Goal: Task Accomplishment & Management: Manage account settings

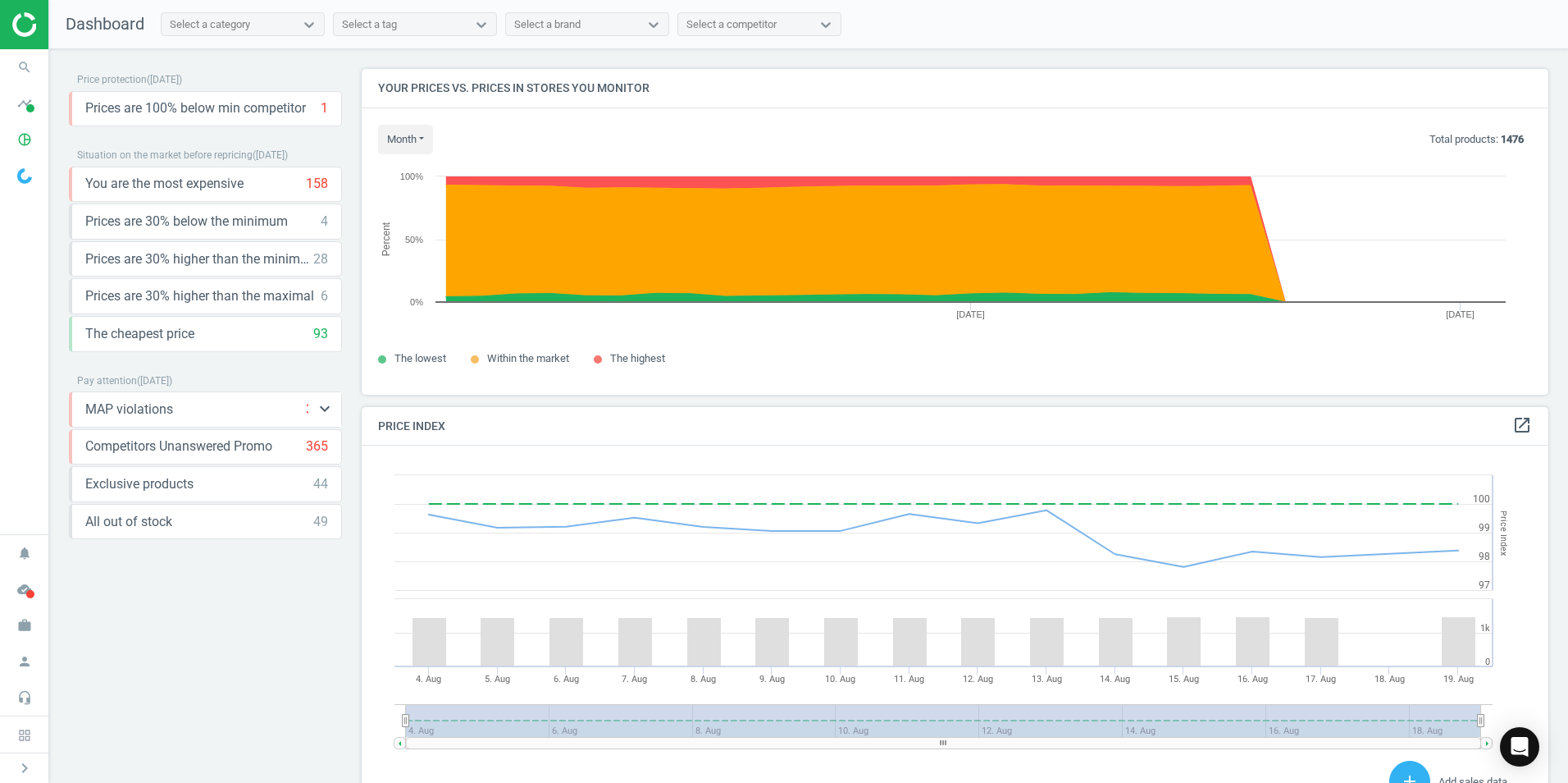
scroll to position [403, 1200]
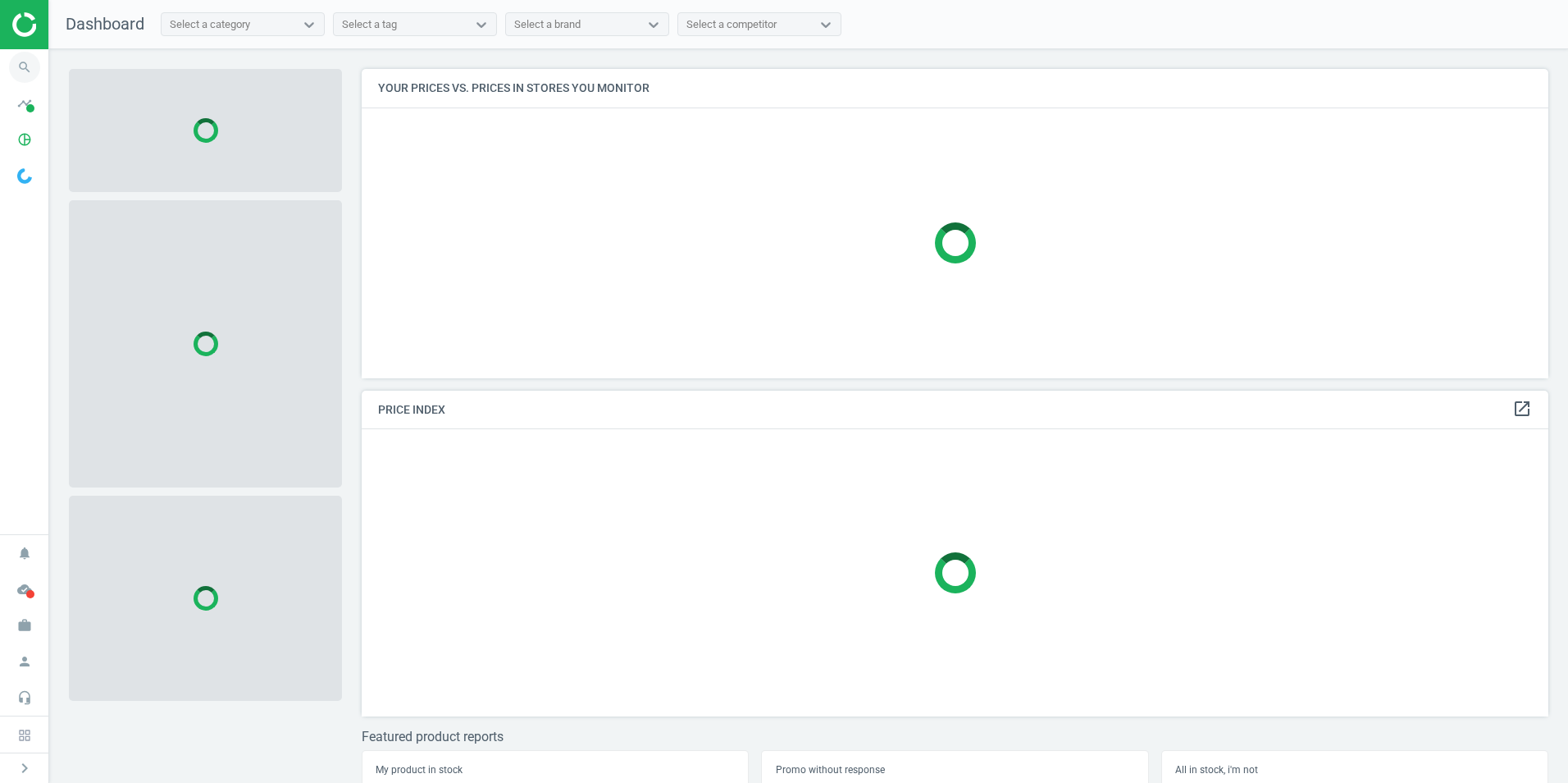
scroll to position [334, 1200]
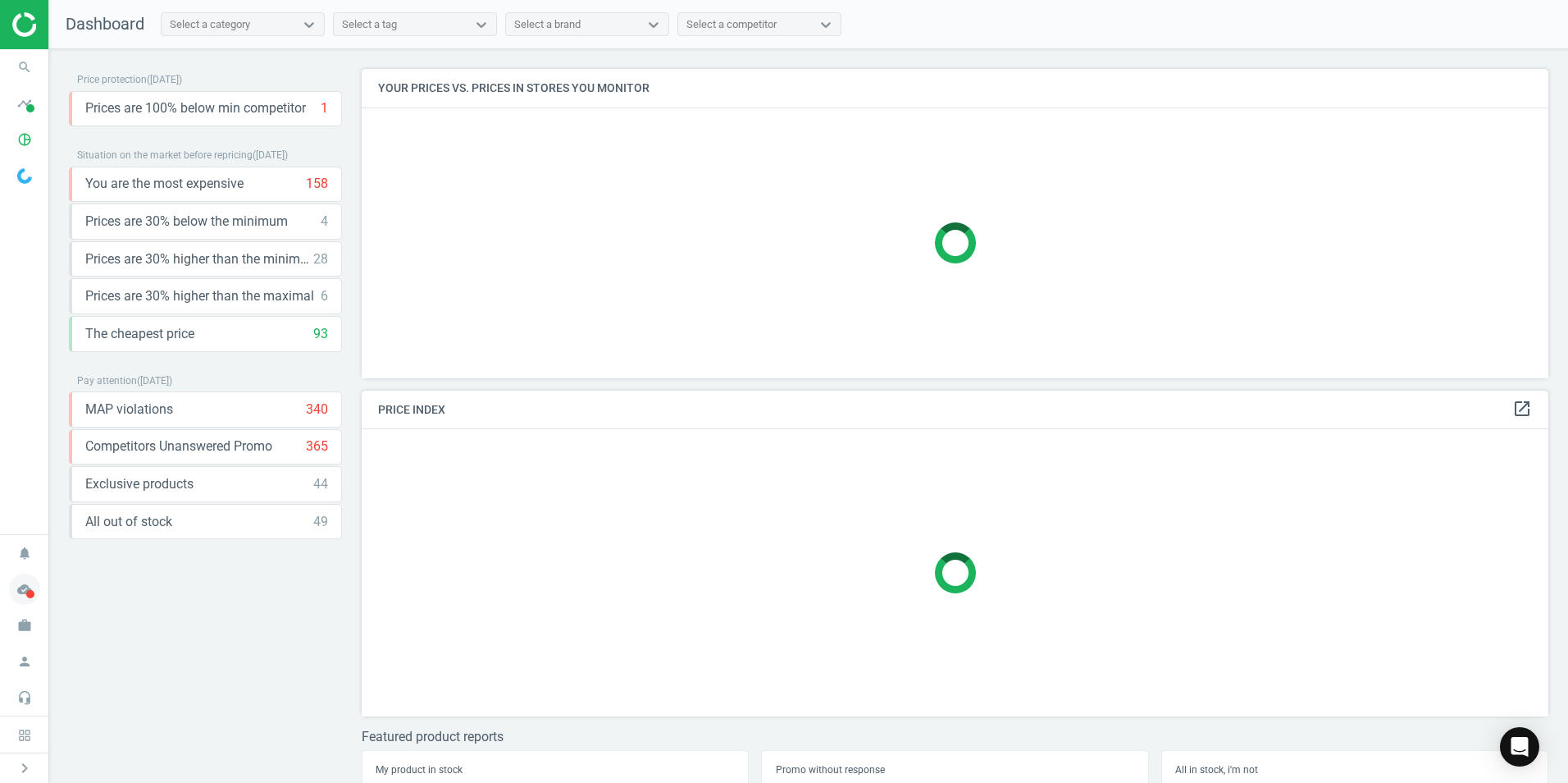
click at [25, 599] on icon "cloud_done" at bounding box center [24, 588] width 32 height 32
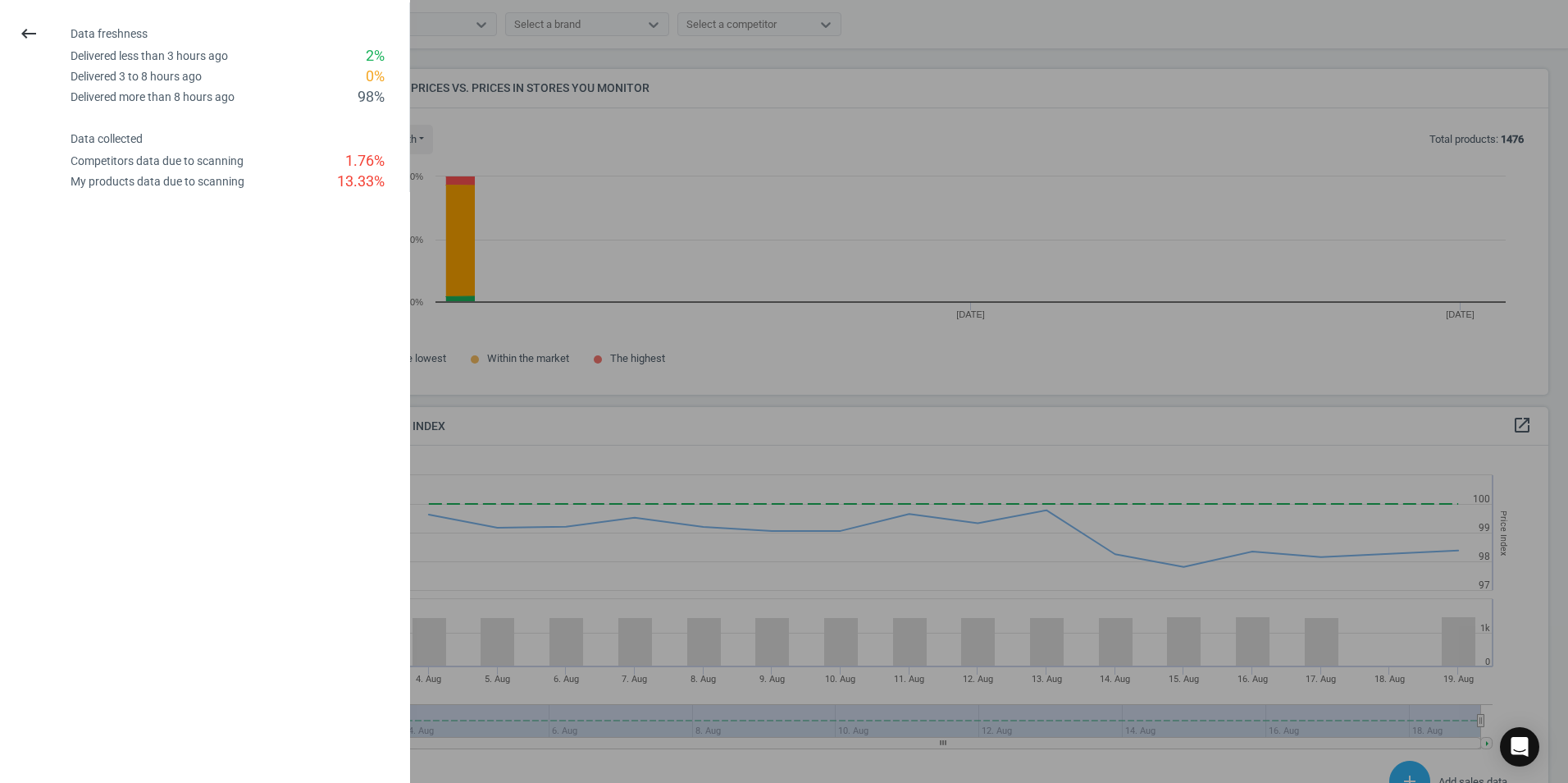
scroll to position [403, 1200]
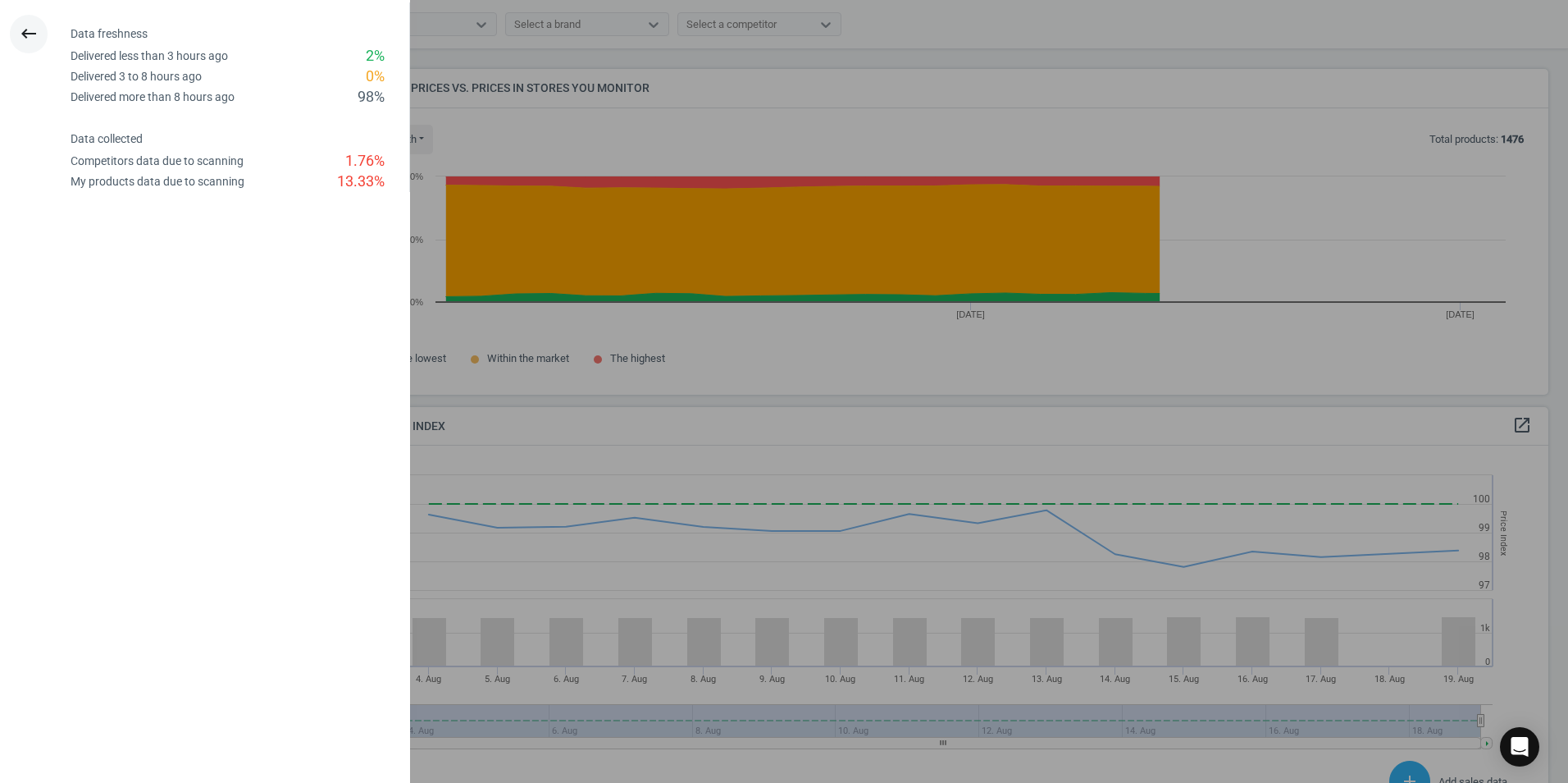
click at [32, 22] on button "keyboard_backspace" at bounding box center [29, 33] width 38 height 39
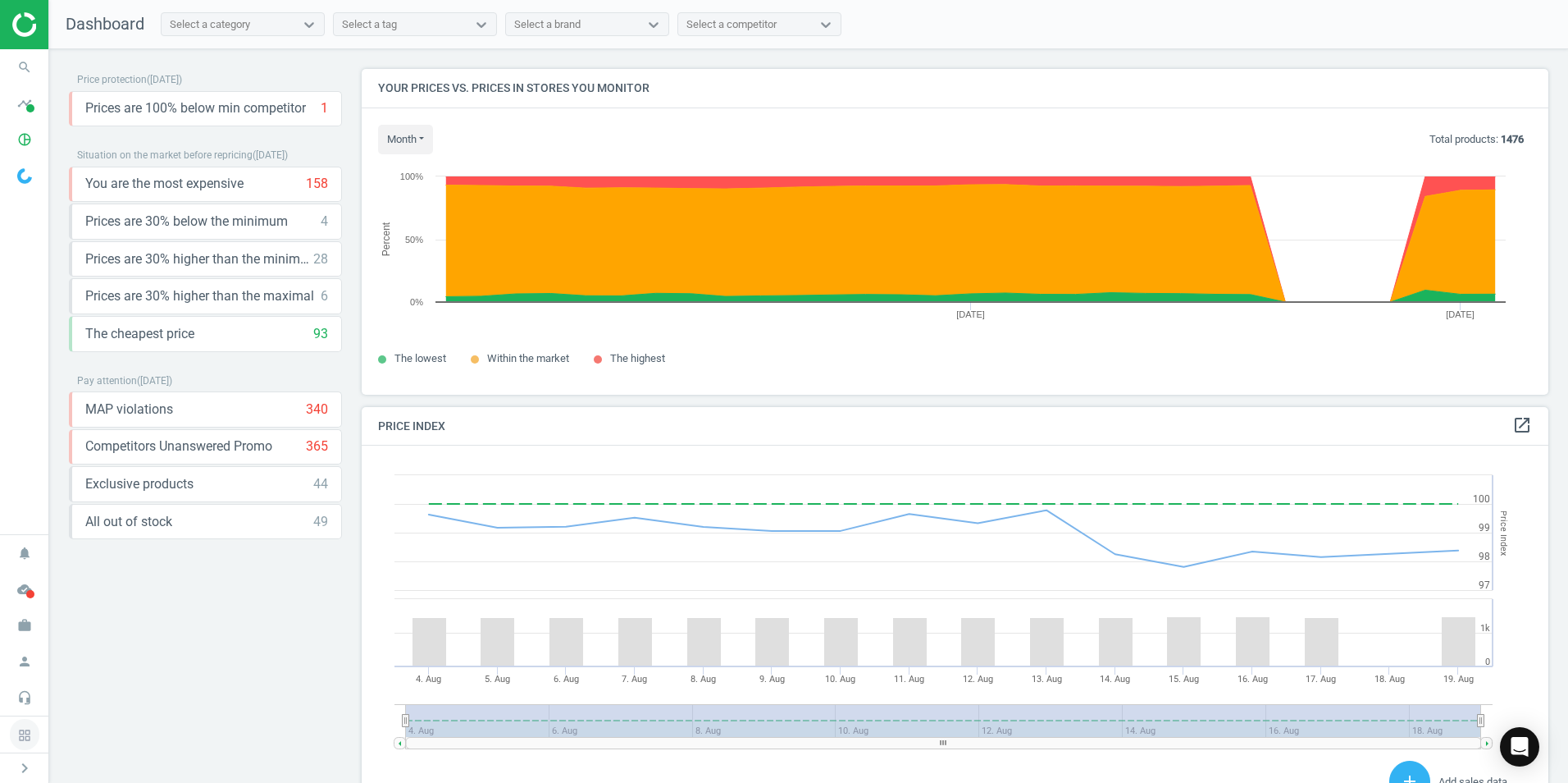
click at [24, 727] on icon at bounding box center [24, 734] width 30 height 32
click at [24, 697] on icon "headset_mic" at bounding box center [24, 697] width 32 height 32
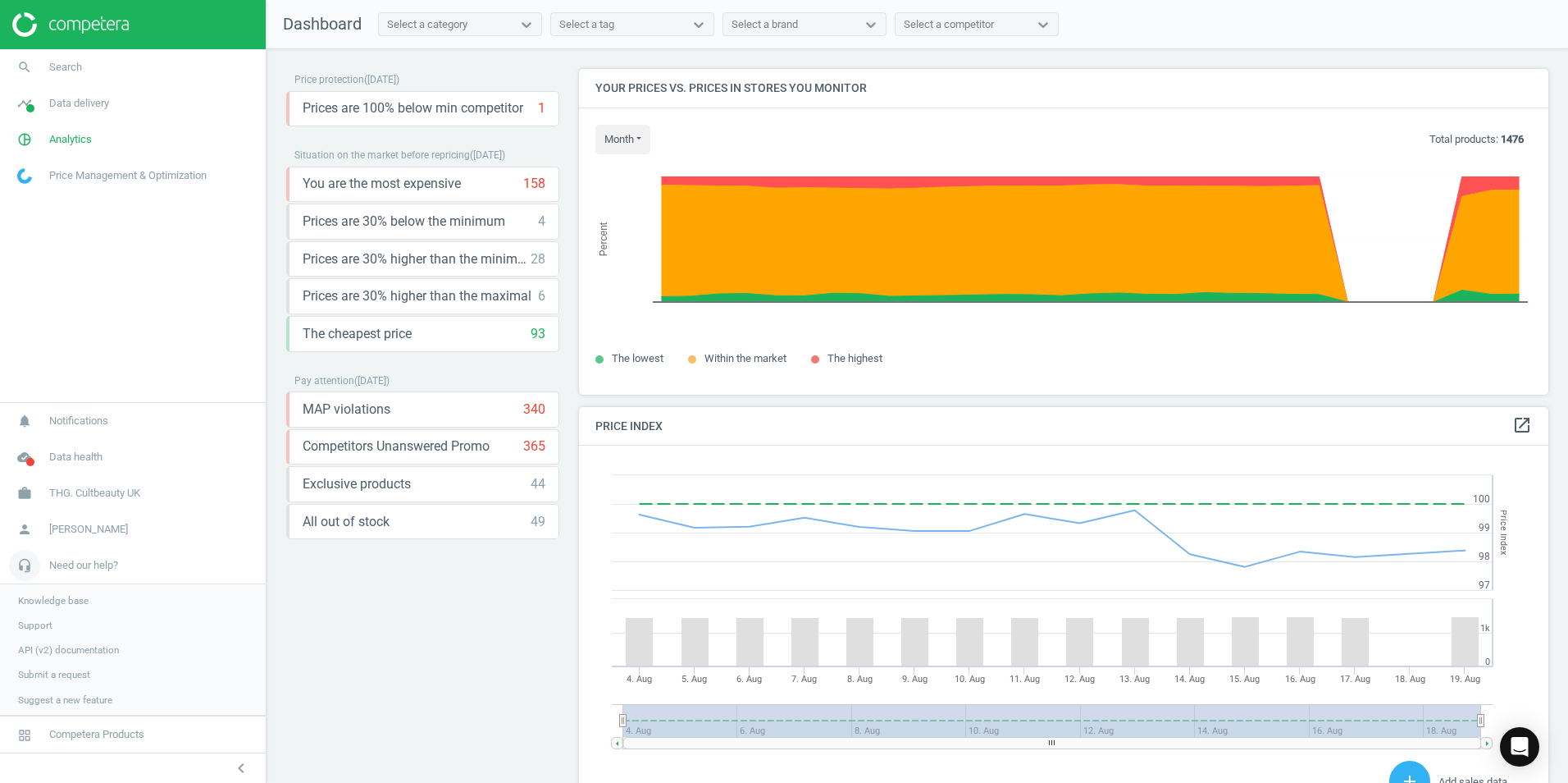
scroll to position [403, 983]
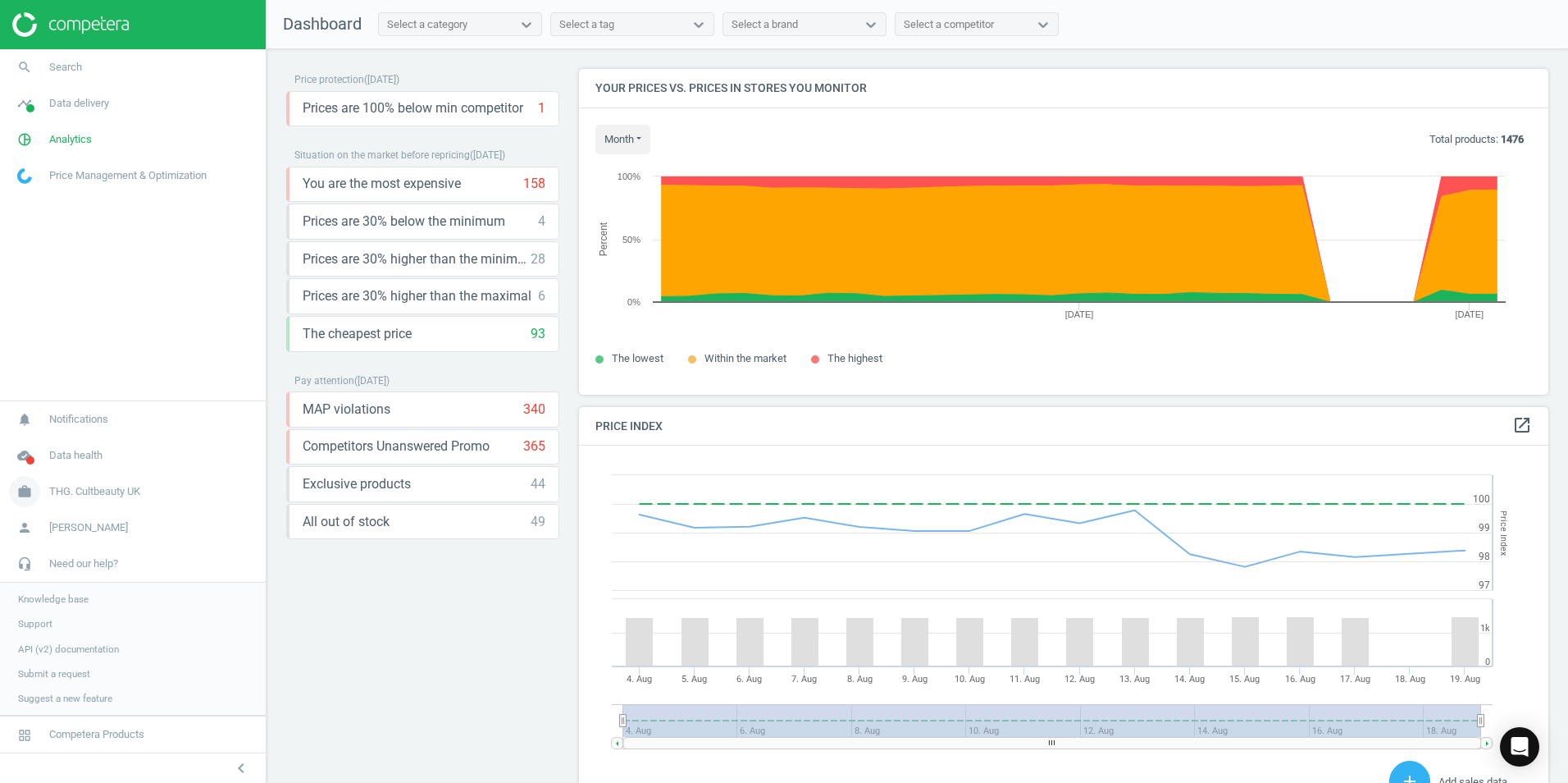
click at [114, 490] on span "THG. Cultbeauty UK" at bounding box center [95, 491] width 91 height 14
click at [69, 579] on span "Switch campaign" at bounding box center [54, 577] width 73 height 14
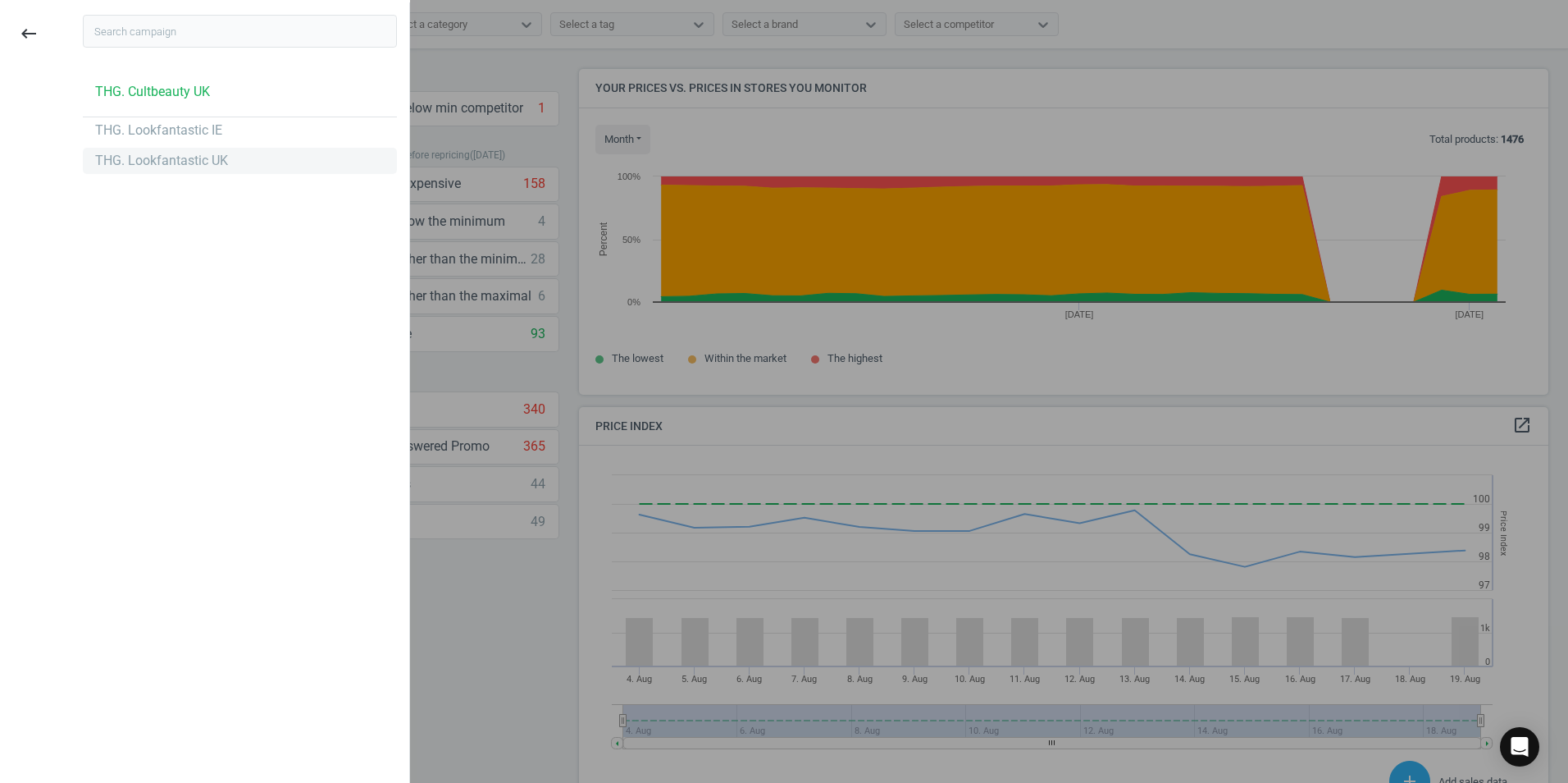
click at [183, 161] on div "THG. Lookfantastic UK" at bounding box center [161, 160] width 132 height 18
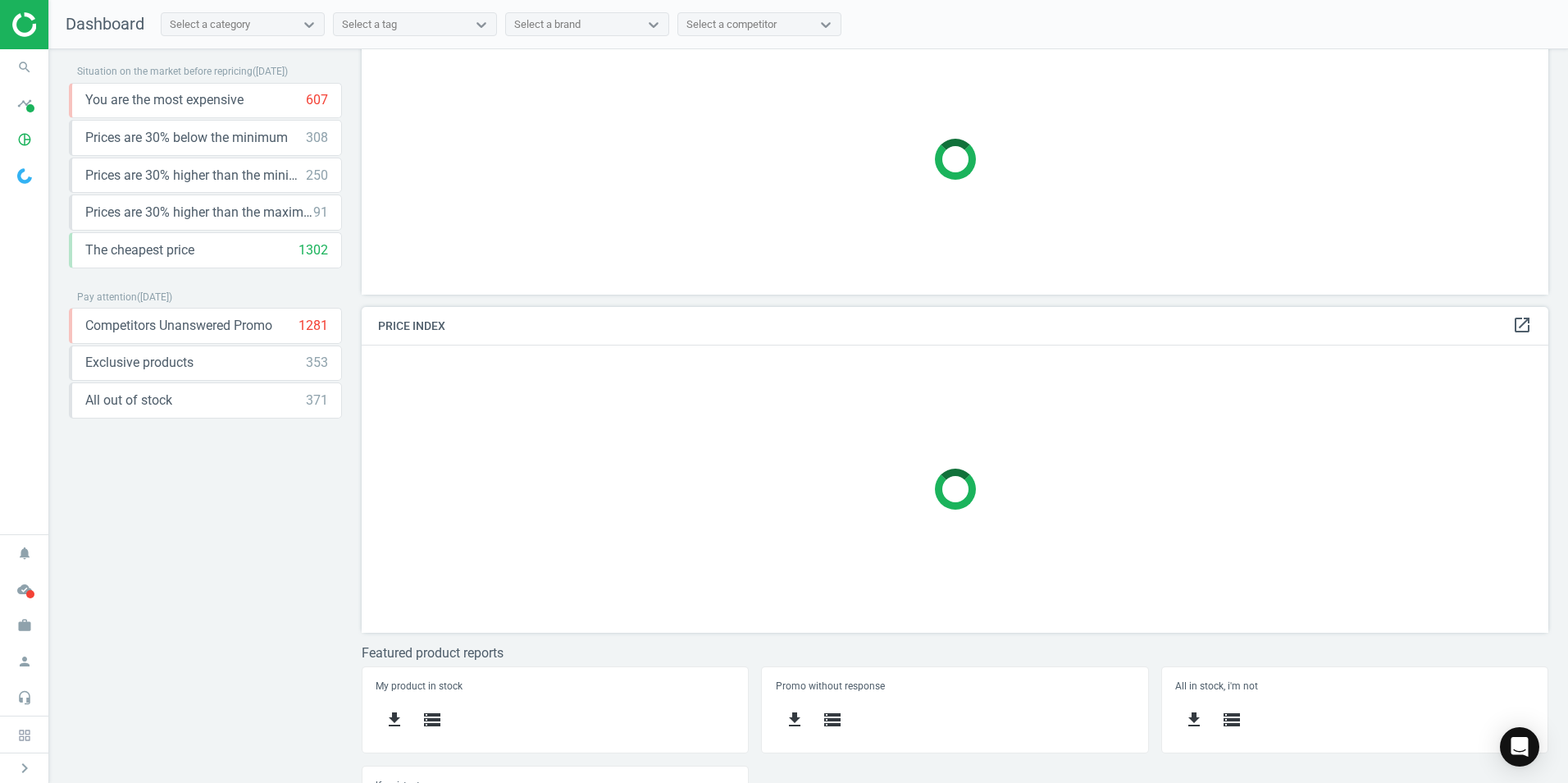
scroll to position [156, 0]
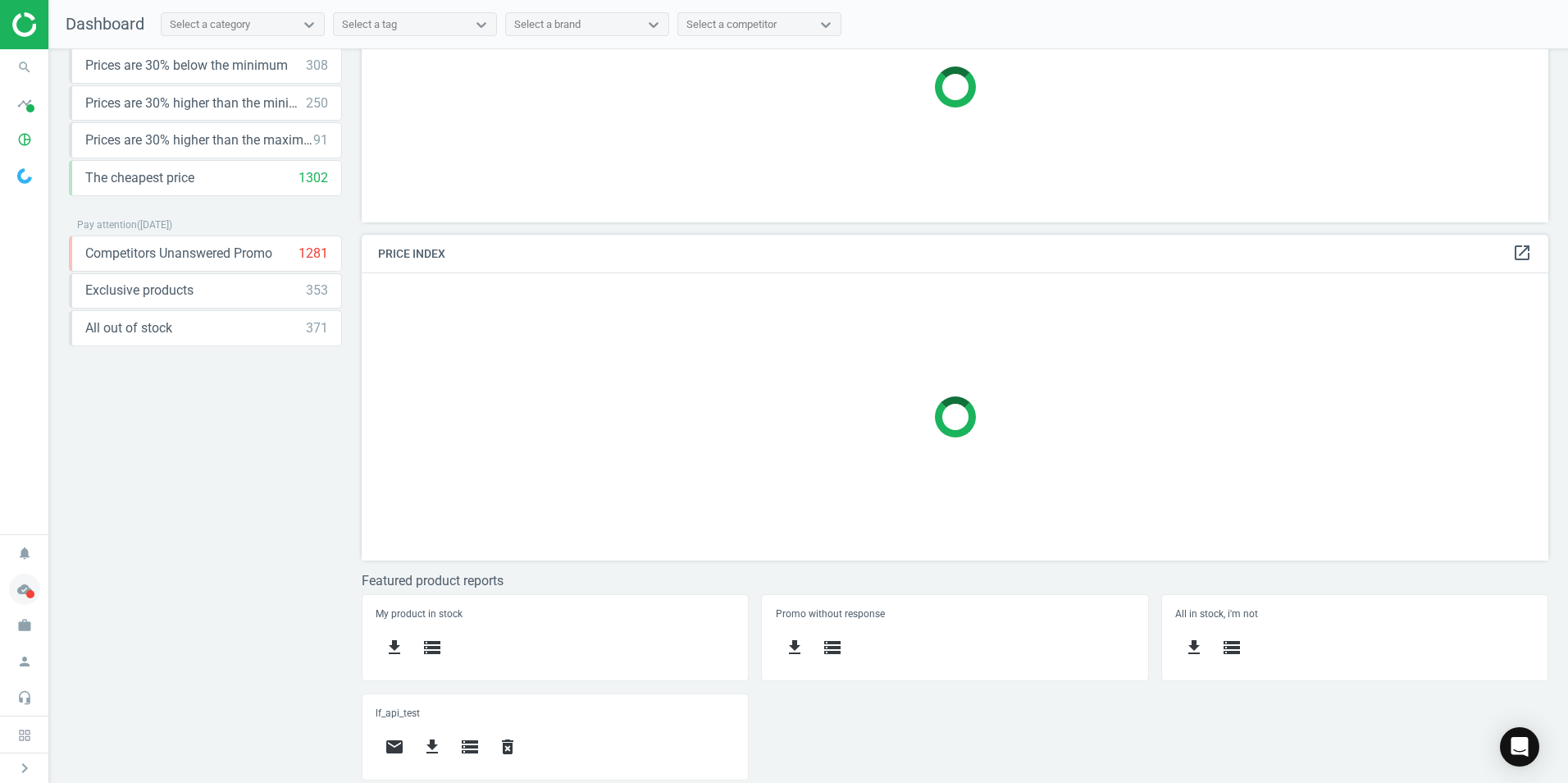
click at [19, 587] on icon "cloud_done" at bounding box center [24, 588] width 32 height 32
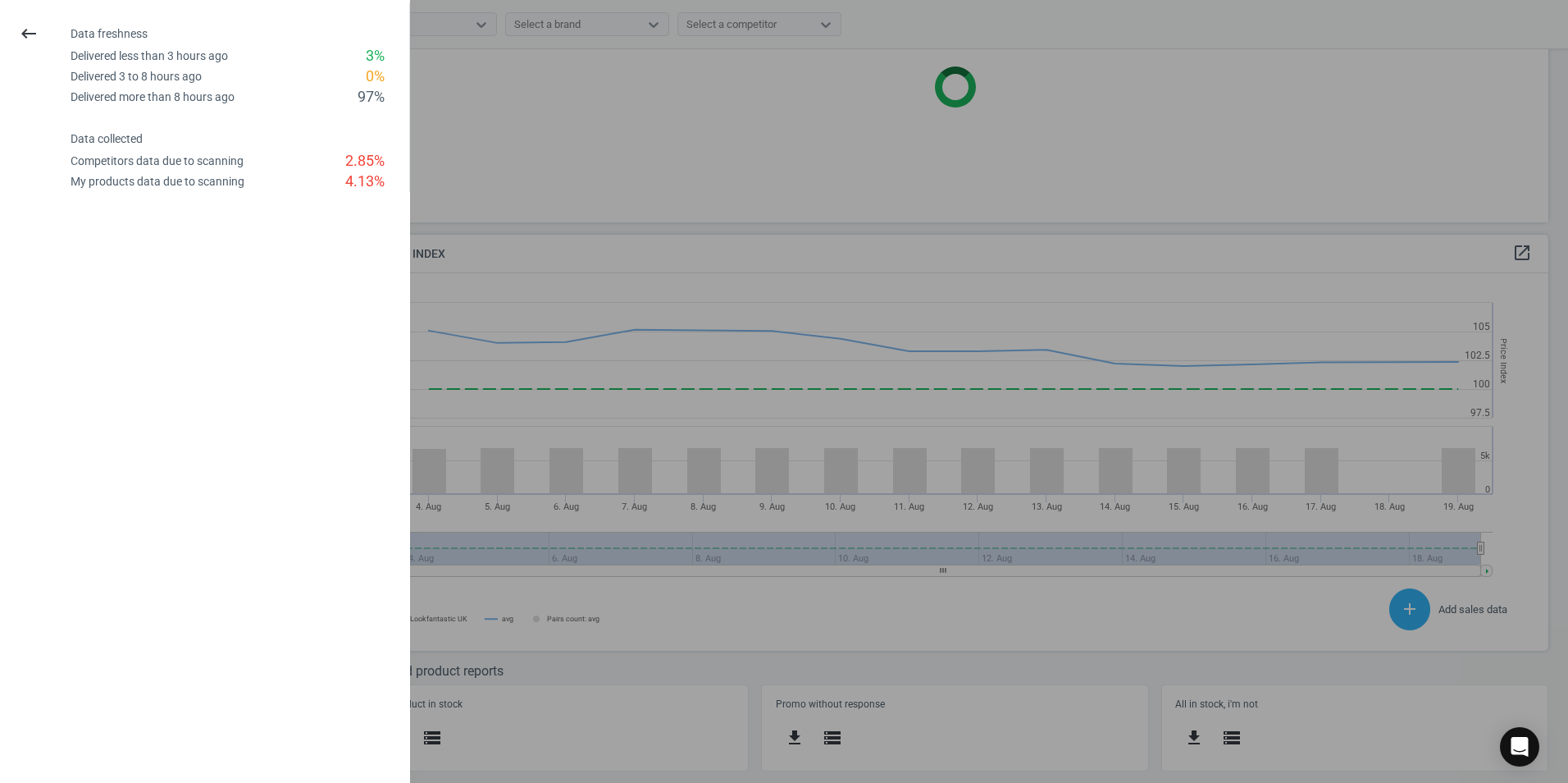
scroll to position [403, 1200]
click at [21, 33] on icon "keyboard_backspace" at bounding box center [29, 33] width 20 height 20
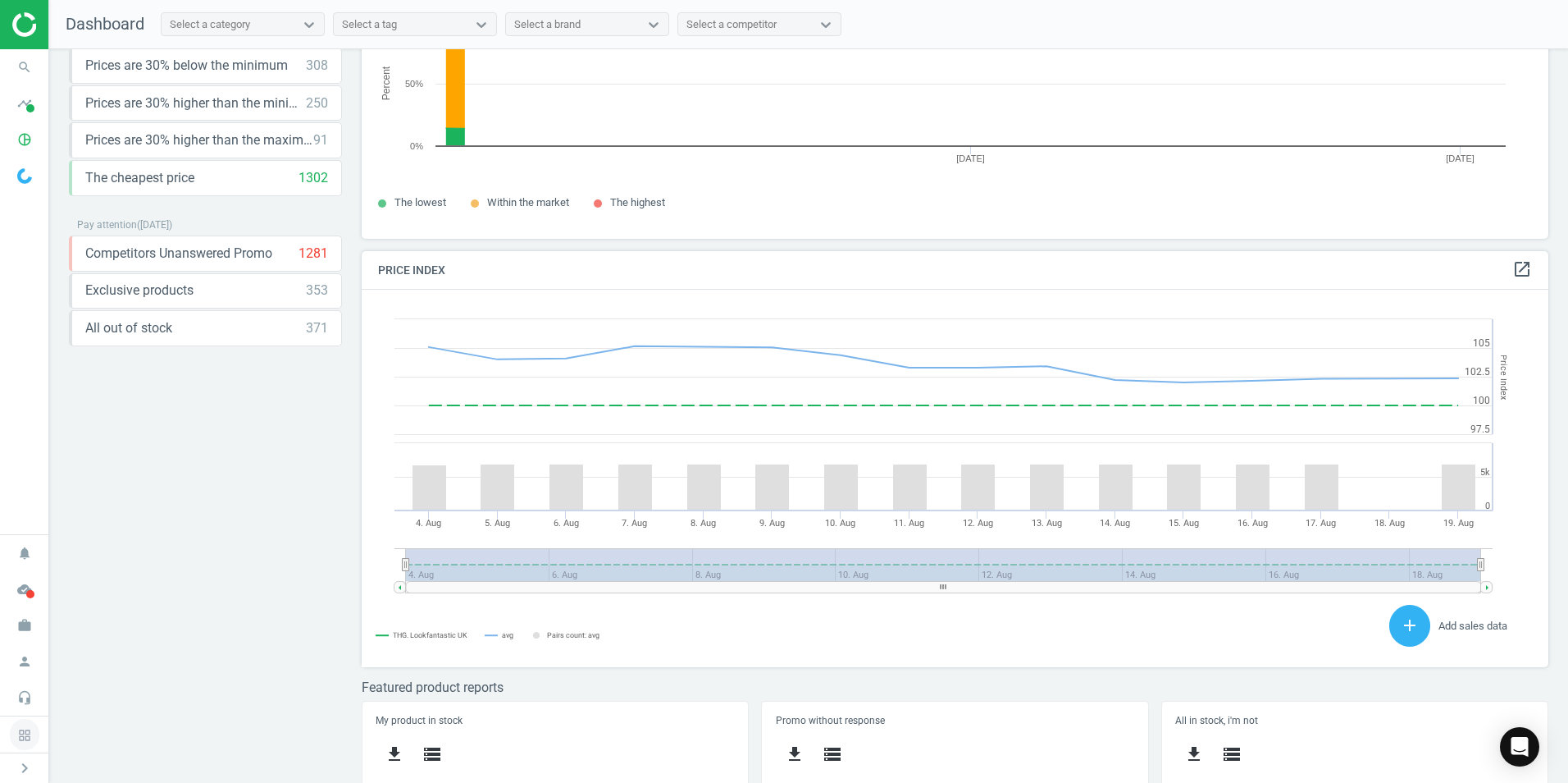
scroll to position [351, 1200]
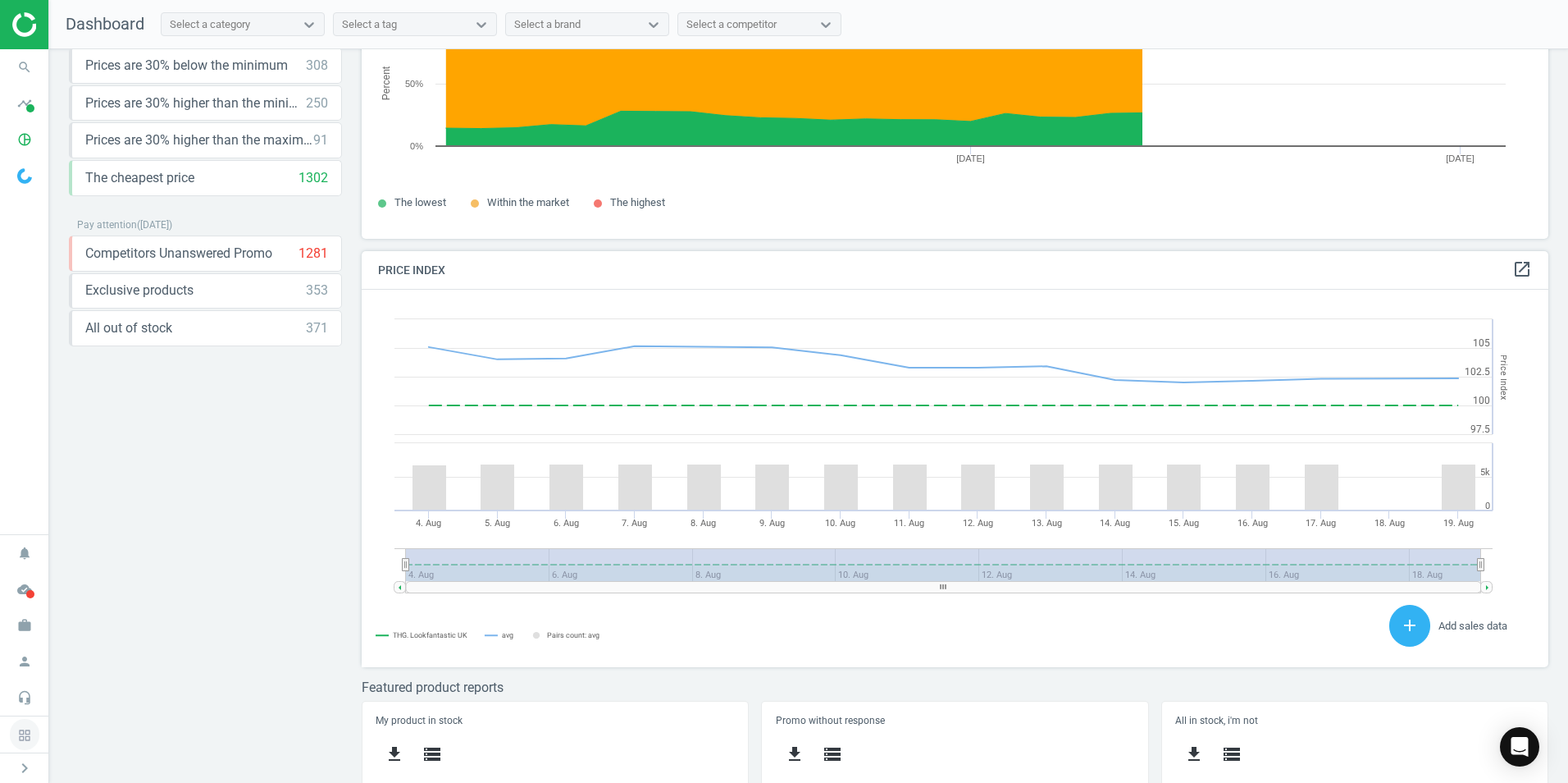
click at [22, 731] on icon at bounding box center [24, 734] width 14 height 14
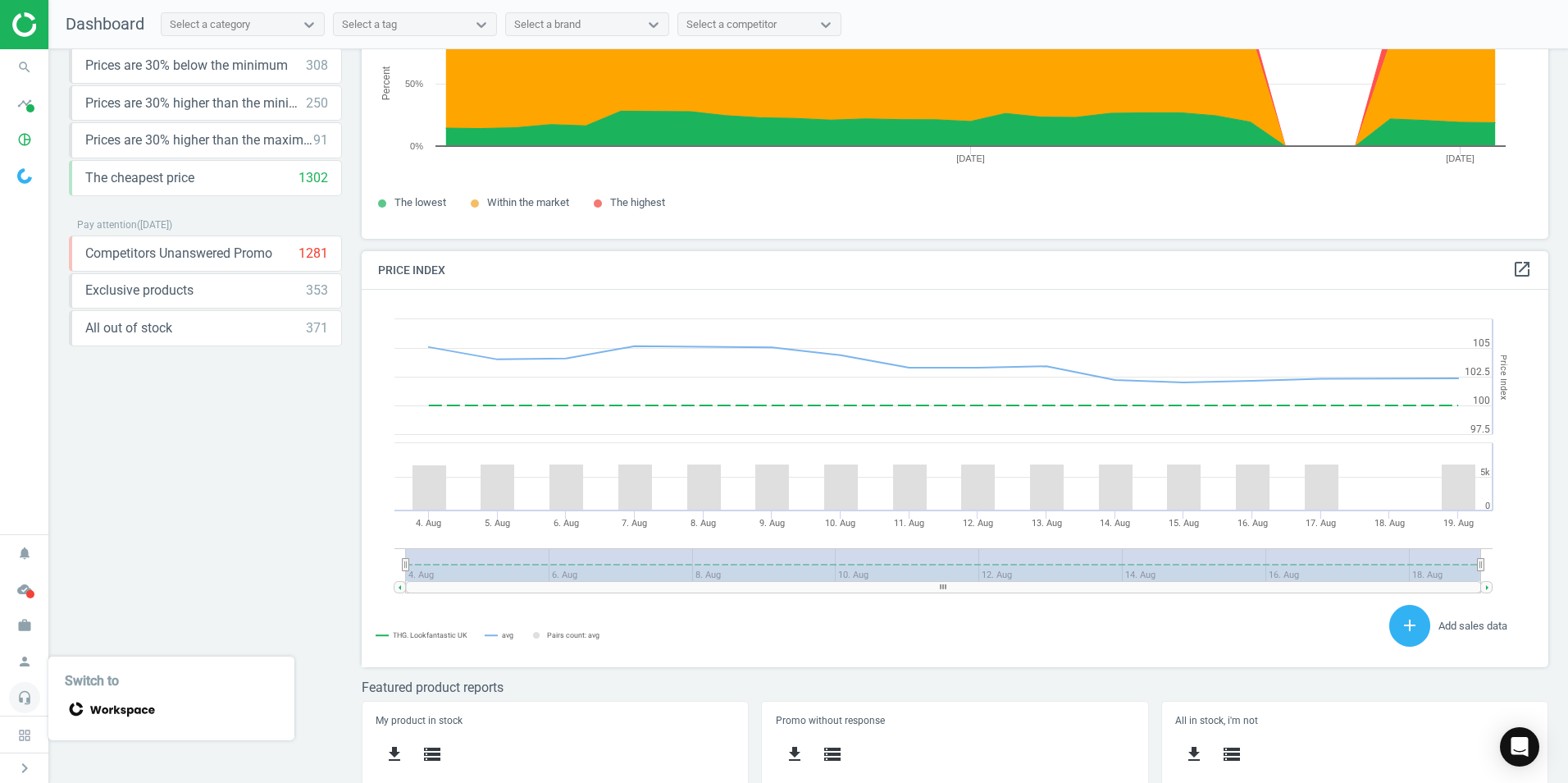
click at [22, 690] on icon "headset_mic" at bounding box center [24, 697] width 32 height 32
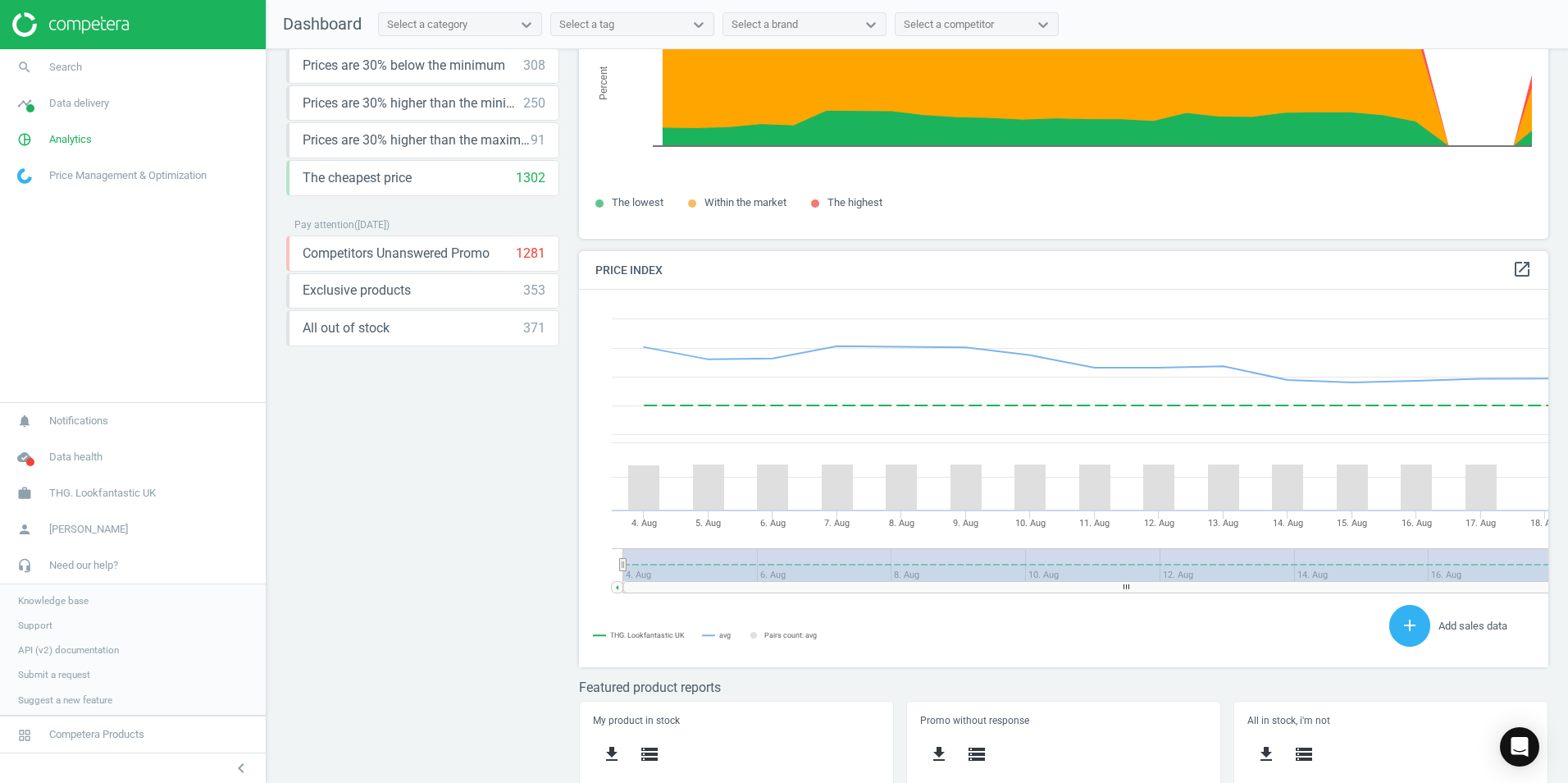
scroll to position [403, 983]
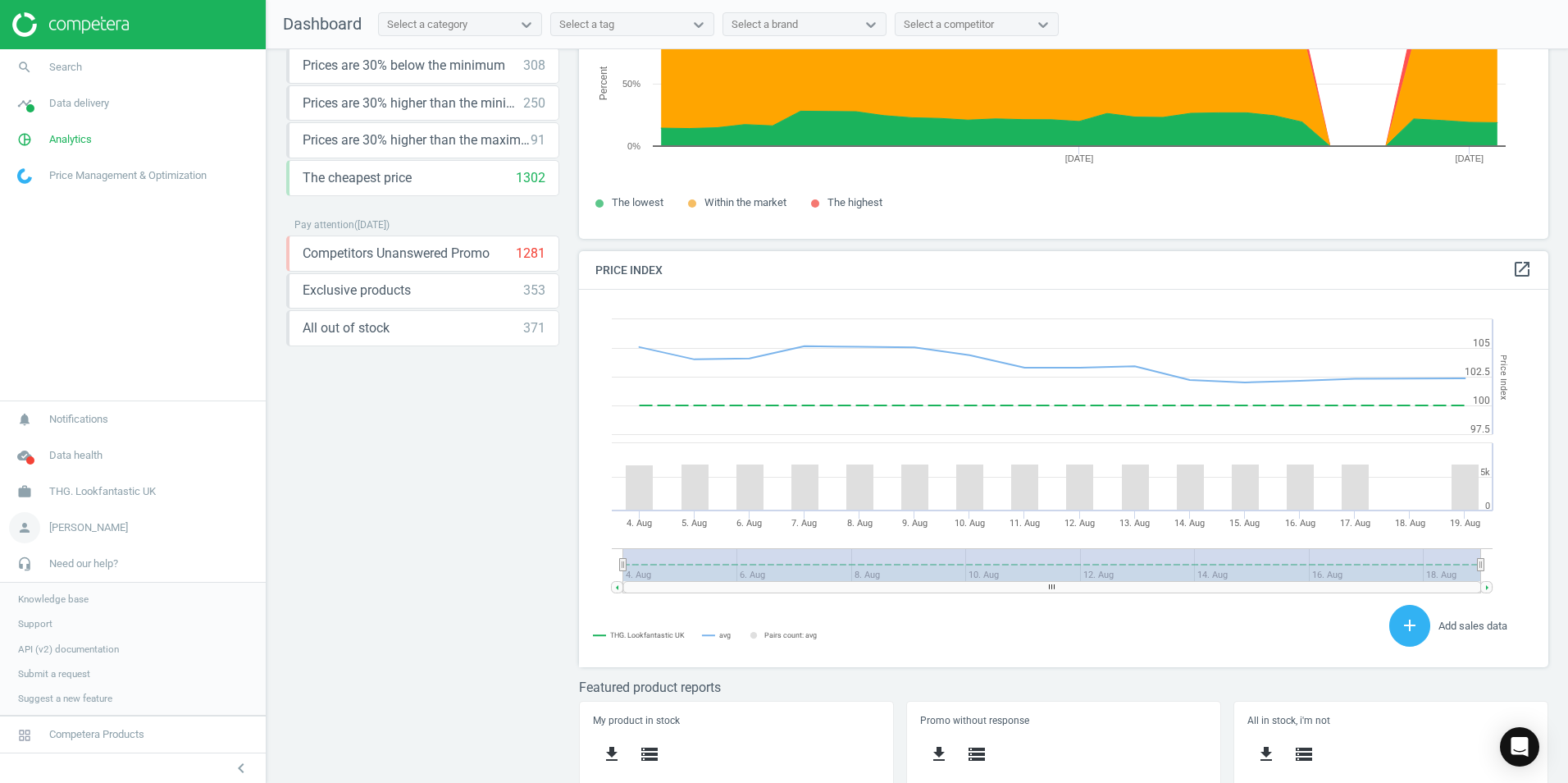
click at [85, 526] on span "[PERSON_NAME]" at bounding box center [88, 527] width 78 height 14
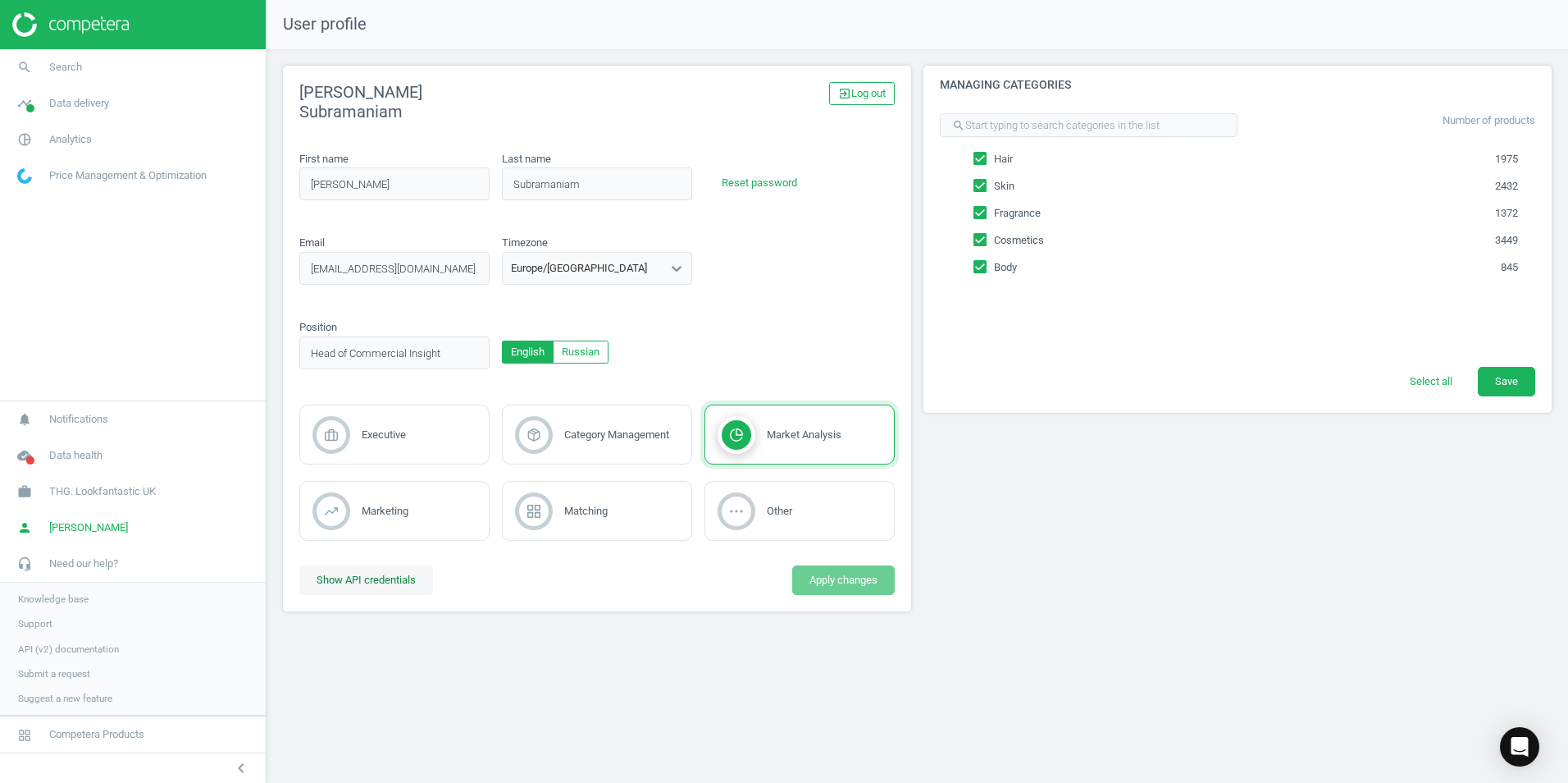
click at [396, 589] on button "Show API credentials" at bounding box center [366, 579] width 133 height 30
